Goal: Task Accomplishment & Management: Manage account settings

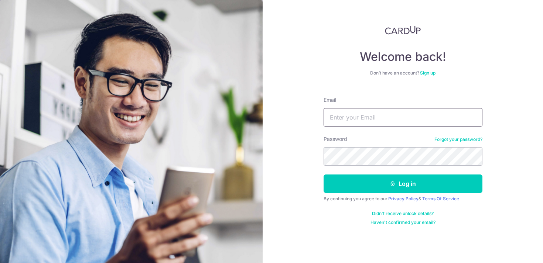
click at [366, 116] on input "Email" at bounding box center [402, 117] width 159 height 18
type input "[EMAIL_ADDRESS][DOMAIN_NAME]"
click at [323, 175] on button "Log in" at bounding box center [402, 184] width 159 height 18
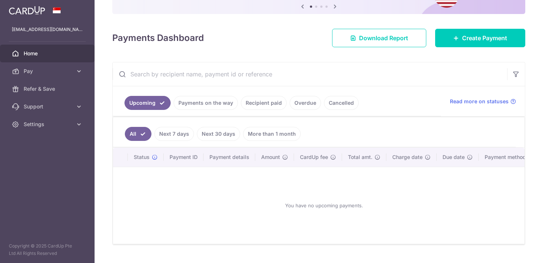
scroll to position [82, 0]
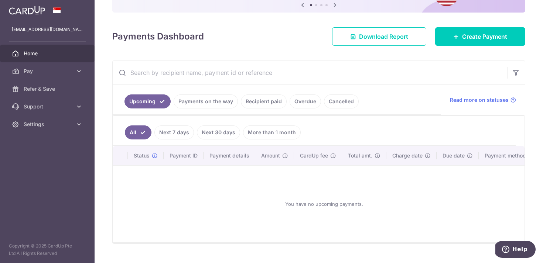
click at [198, 106] on div at bounding box center [274, 133] width 548 height 266
click at [267, 102] on link "Recipient paid" at bounding box center [264, 101] width 46 height 14
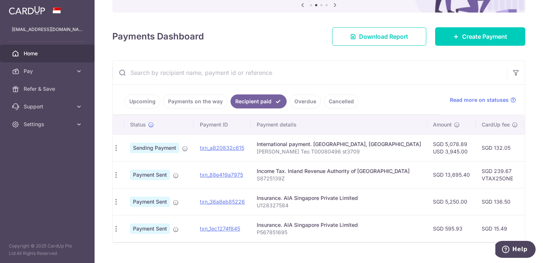
scroll to position [0, 0]
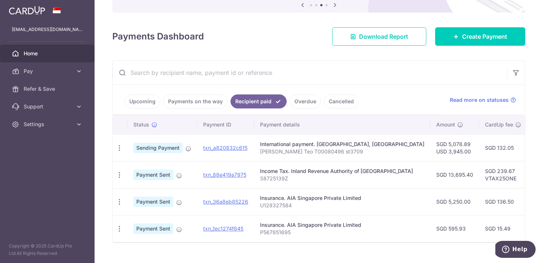
click at [269, 35] on div "Payments Dashboard Download Report Create Payment" at bounding box center [318, 34] width 413 height 21
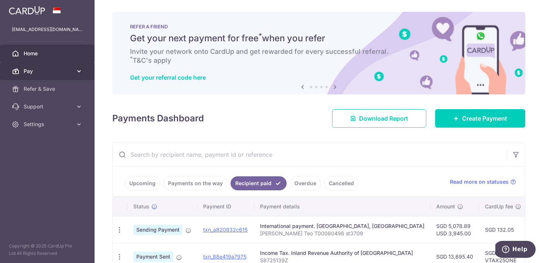
click at [39, 72] on span "Pay" at bounding box center [48, 71] width 49 height 7
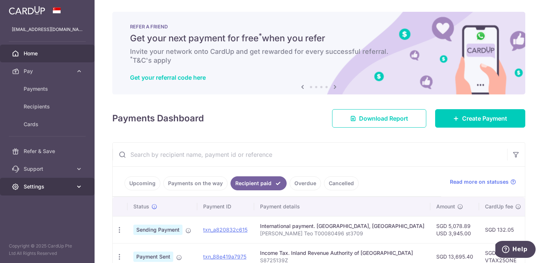
click at [48, 187] on span "Settings" at bounding box center [48, 186] width 49 height 7
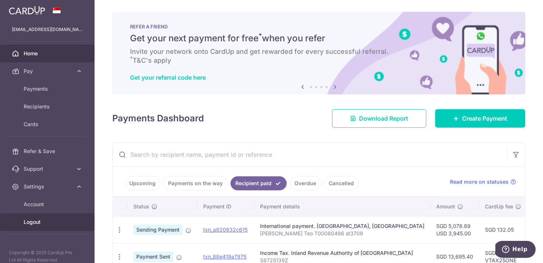
click at [35, 222] on span "Logout" at bounding box center [48, 222] width 49 height 7
